Goal: Information Seeking & Learning: Check status

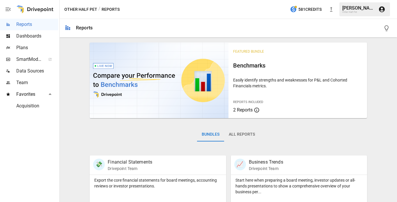
click at [37, 10] on div at bounding box center [34, 9] width 37 height 19
click at [31, 23] on span "Reports" at bounding box center [37, 24] width 42 height 7
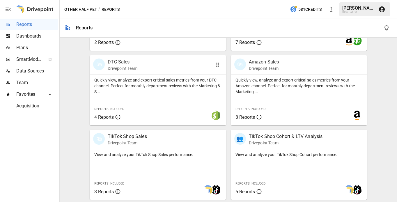
click at [136, 76] on div "Quickly view, analyze and export critical sales metrics from your DTC channel. …" at bounding box center [158, 85] width 136 height 20
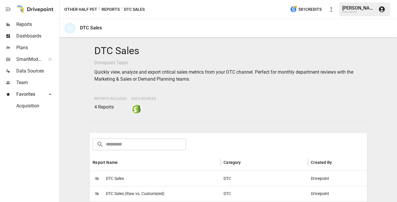
click at [117, 175] on span "DTC Sales" at bounding box center [115, 178] width 18 height 15
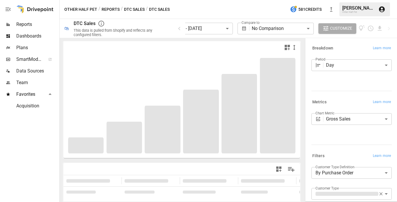
click at [202, 0] on body "**********" at bounding box center [198, 0] width 397 height 0
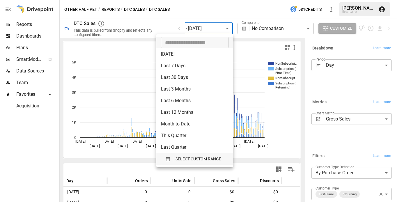
click at [182, 160] on span "SELECT CUSTOM RANGE" at bounding box center [199, 159] width 46 height 7
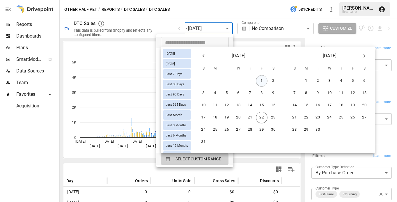
click at [262, 80] on button "1" at bounding box center [262, 81] width 12 height 12
click at [253, 119] on button "21" at bounding box center [250, 118] width 12 height 12
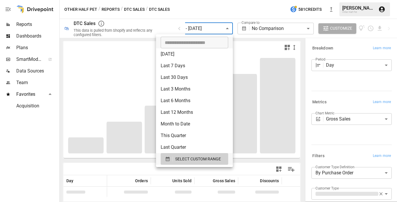
click at [333, 93] on div at bounding box center [198, 101] width 397 height 202
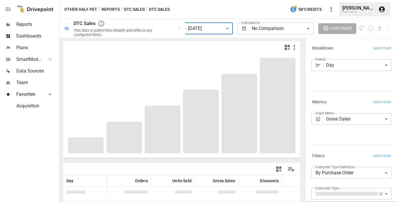
click at [336, 0] on body "**********" at bounding box center [198, 0] width 397 height 0
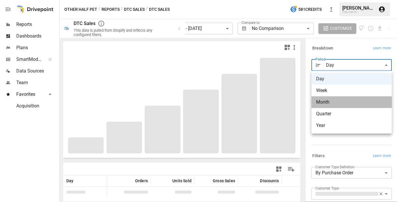
click at [328, 102] on span "Month" at bounding box center [351, 102] width 71 height 7
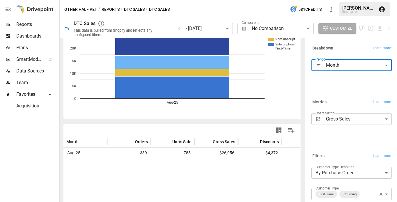
click at [336, 0] on body "**********" at bounding box center [198, 0] width 397 height 0
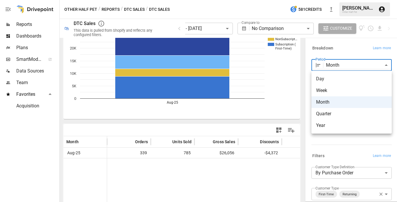
click at [328, 79] on span "Day" at bounding box center [351, 78] width 71 height 7
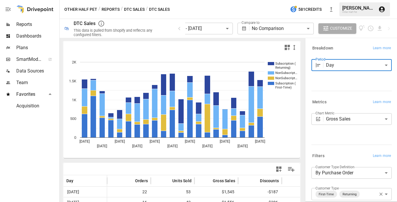
click at [214, 0] on body "**********" at bounding box center [198, 0] width 397 height 0
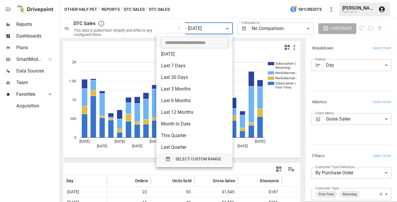
click at [176, 156] on span "SELECT CUSTOM RANGE" at bounding box center [199, 159] width 46 height 7
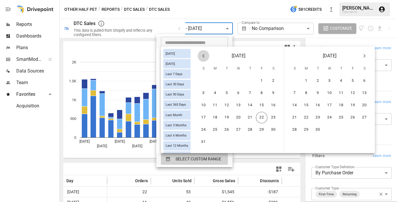
click at [200, 54] on icon "Previous month" at bounding box center [203, 55] width 7 height 7
click at [227, 80] on button "1" at bounding box center [227, 81] width 12 height 12
click at [342, 117] on button "21" at bounding box center [342, 118] width 12 height 12
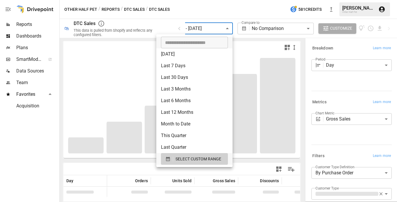
click at [337, 150] on div at bounding box center [198, 101] width 397 height 202
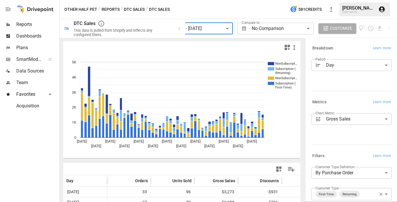
click at [340, 0] on body "**********" at bounding box center [198, 0] width 397 height 0
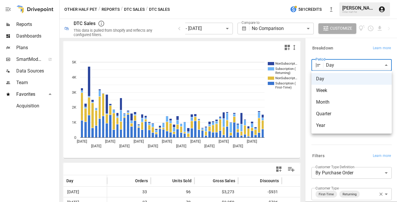
click at [328, 103] on span "Month" at bounding box center [351, 102] width 71 height 7
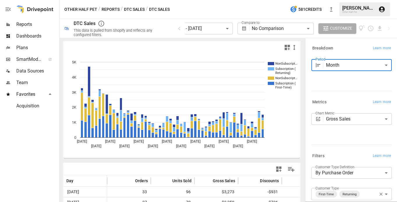
type input "*****"
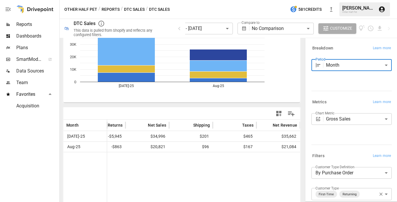
click at [110, 11] on button "Reports" at bounding box center [111, 9] width 18 height 7
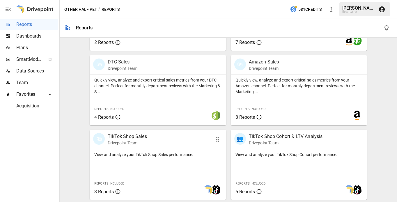
scroll to position [324, 0]
click at [152, 157] on p "View and analyze your TikTok Shop Sales performance." at bounding box center [157, 155] width 127 height 6
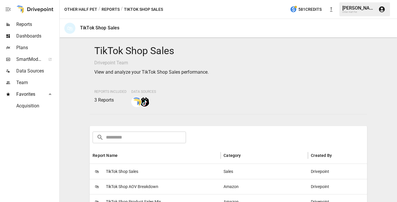
click at [135, 172] on span "TikTok Shop Sales" at bounding box center [122, 171] width 32 height 15
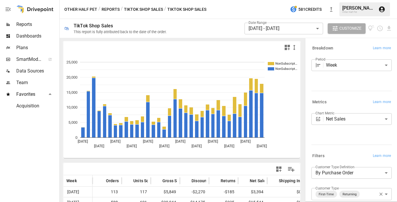
click at [258, 0] on body "Reports Dashboards Plans SmartModel ™ Data Sources Team Favorites Acquisition O…" at bounding box center [198, 0] width 397 height 0
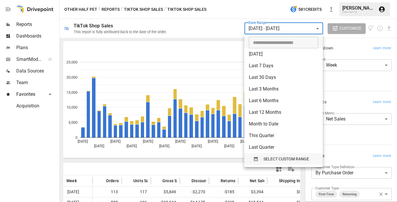
click at [267, 159] on span "SELECT CUSTOM RANGE" at bounding box center [287, 159] width 46 height 7
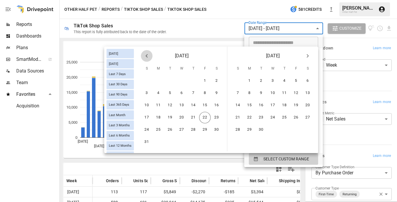
click at [147, 56] on icon "Previous month" at bounding box center [147, 55] width 2 height 3
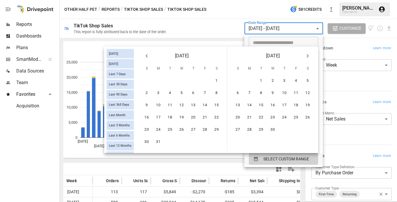
click at [147, 56] on icon "Previous month" at bounding box center [147, 55] width 2 height 3
click at [148, 79] on button "1" at bounding box center [147, 81] width 12 height 12
click at [307, 54] on icon "Next month" at bounding box center [308, 55] width 2 height 3
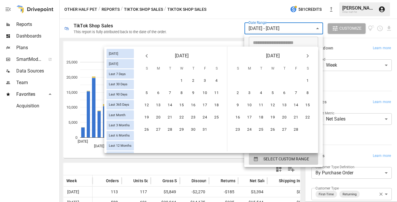
click at [307, 54] on icon "Next month" at bounding box center [308, 55] width 7 height 7
click at [307, 54] on icon "Next month" at bounding box center [308, 55] width 2 height 3
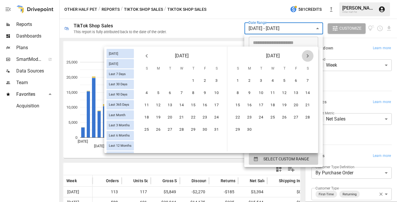
click at [307, 54] on icon "Next month" at bounding box center [308, 55] width 7 height 7
click at [294, 117] on button "22" at bounding box center [297, 118] width 12 height 12
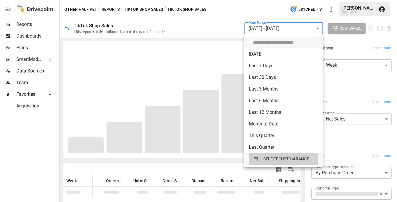
click at [353, 85] on div at bounding box center [198, 101] width 397 height 202
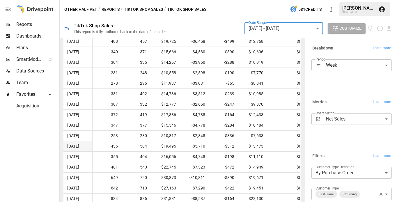
scroll to position [378, 0]
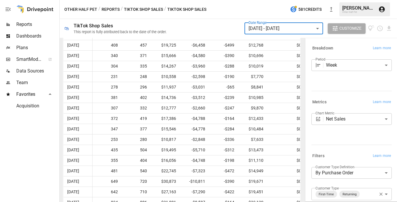
click at [338, 0] on body "Reports Dashboards Plans SmartModel ™ Data Sources Team Favorites Acquisition O…" at bounding box center [198, 0] width 397 height 0
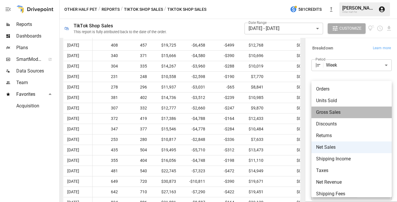
click at [328, 114] on span "Gross Sales" at bounding box center [351, 112] width 71 height 7
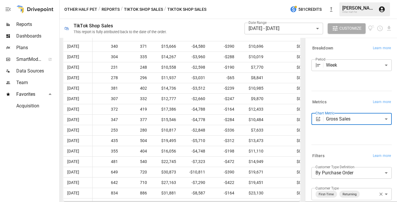
click at [331, 0] on body "Reports Dashboards Plans SmartModel ™ Data Sources Team Favorites Acquisition O…" at bounding box center [198, 0] width 397 height 0
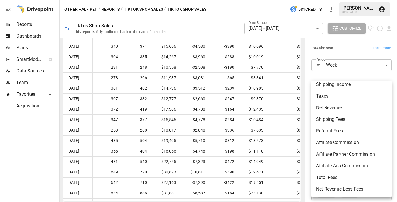
scroll to position [75, 0]
click at [337, 188] on span "Net Revenue Less Fees" at bounding box center [351, 189] width 71 height 7
type input "**********"
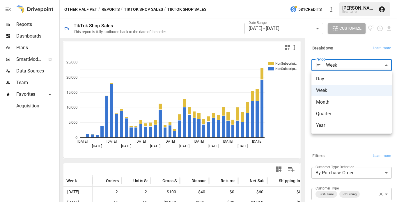
click at [336, 0] on body "Reports Dashboards Plans SmartModel ™ Data Sources Team Favorites Acquisition O…" at bounding box center [198, 0] width 397 height 0
click at [327, 100] on span "Month" at bounding box center [351, 102] width 71 height 7
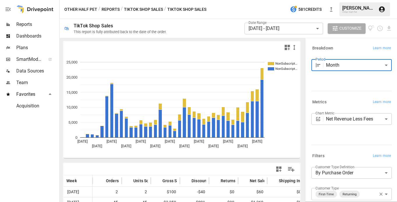
type input "*****"
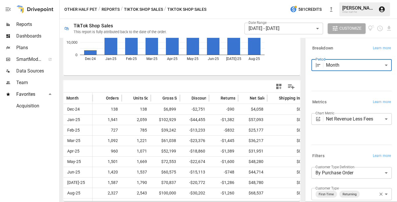
scroll to position [83, 0]
